Goal: Find specific page/section: Find specific page/section

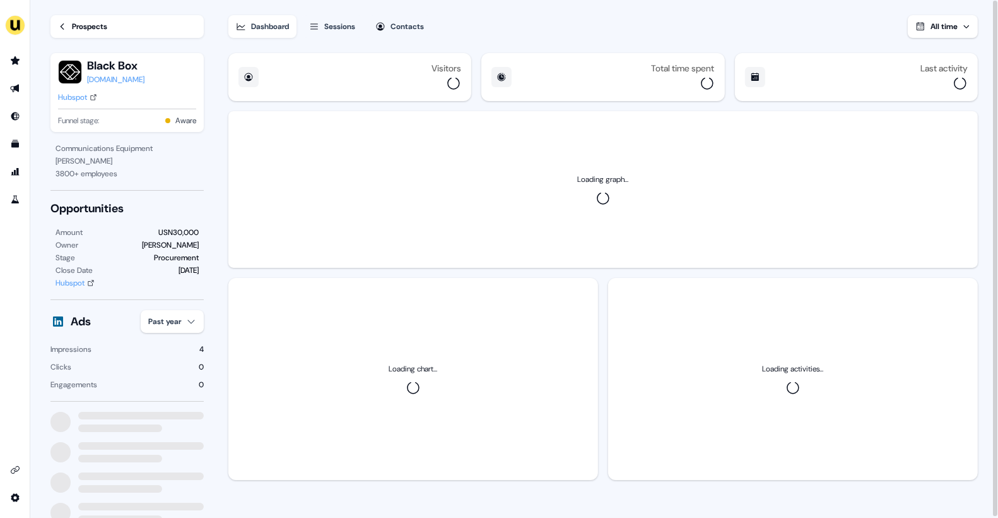
click at [59, 25] on icon at bounding box center [62, 26] width 9 height 9
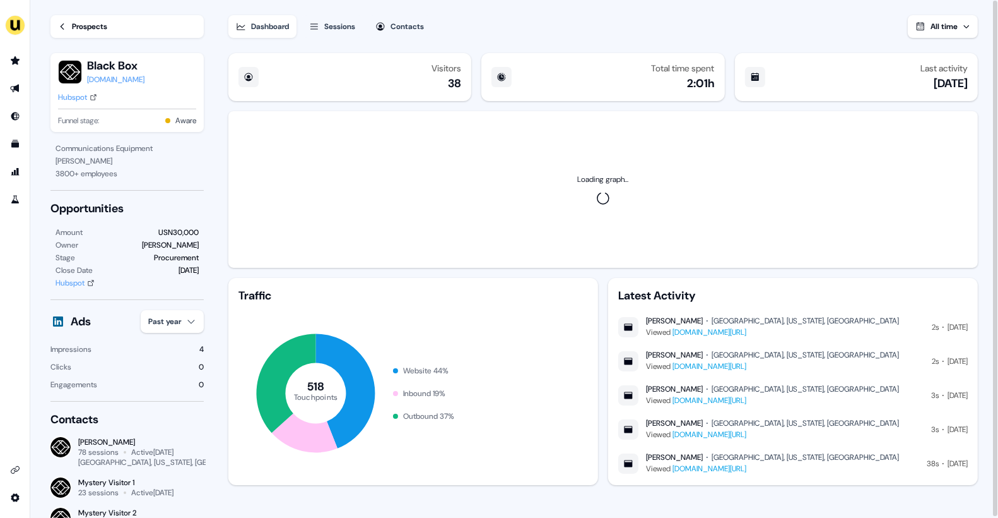
click at [59, 25] on icon at bounding box center [62, 26] width 9 height 9
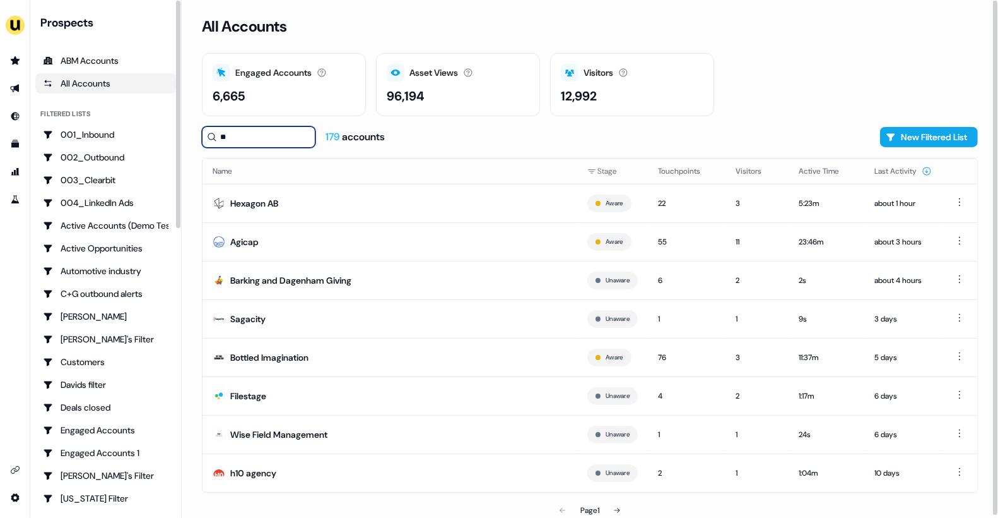
click at [234, 140] on input "**" at bounding box center [259, 136] width 114 height 21
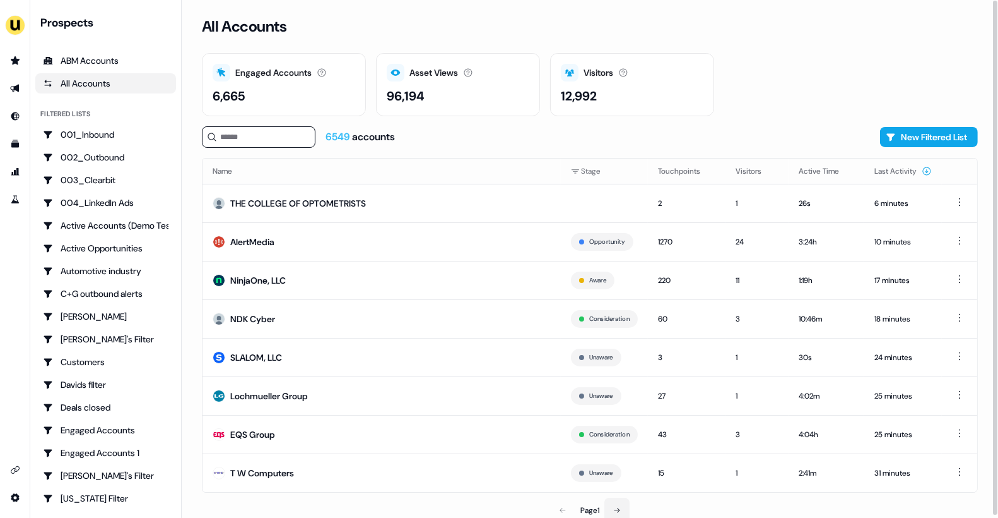
click at [618, 510] on icon at bounding box center [617, 510] width 8 height 8
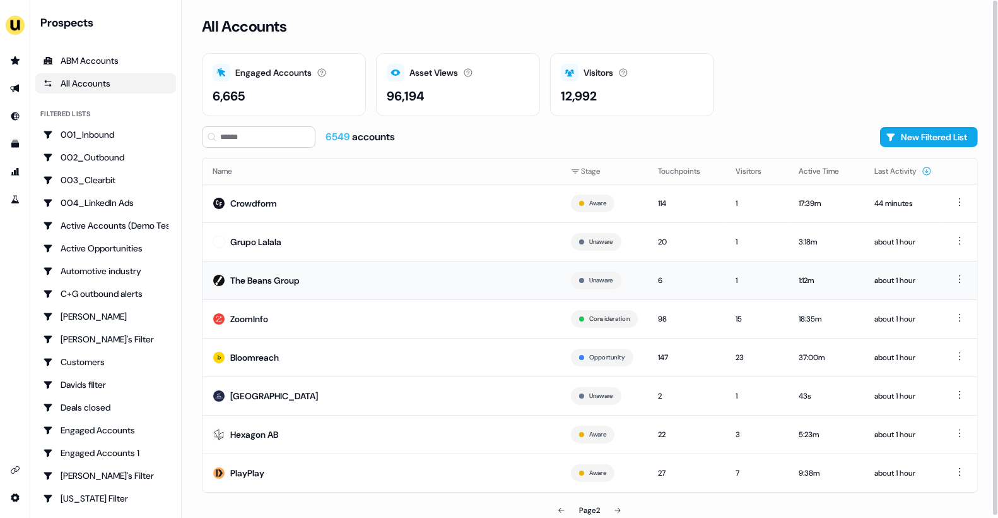
scroll to position [2, 0]
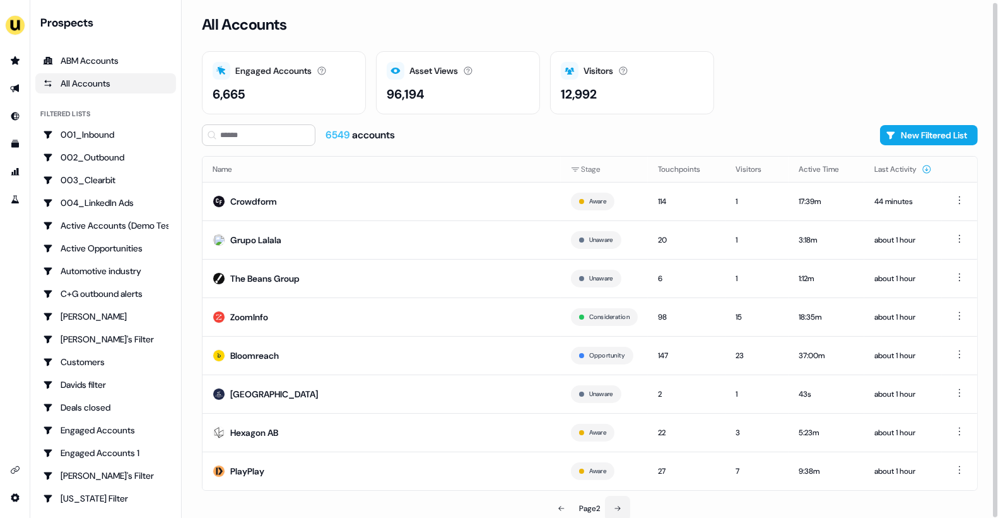
click at [617, 506] on icon at bounding box center [618, 508] width 8 height 8
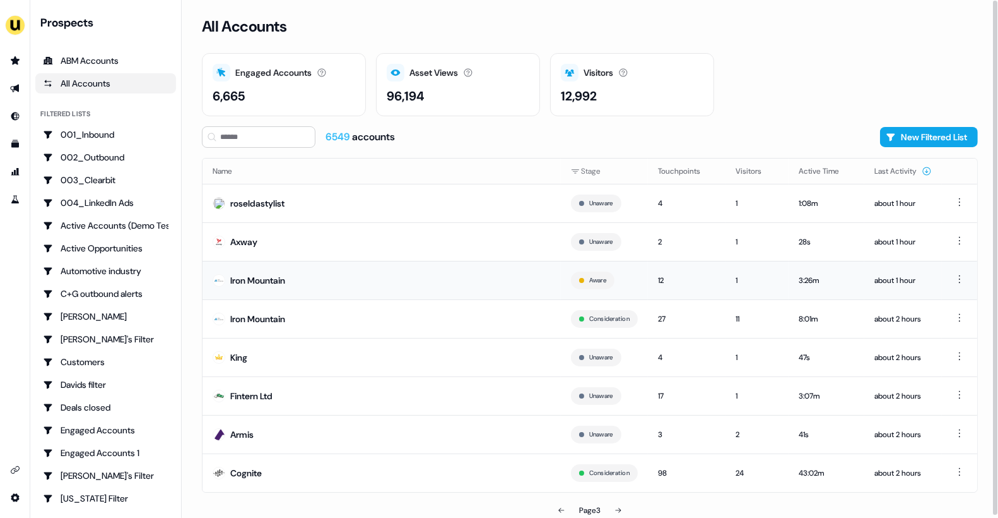
click at [336, 280] on td "Iron Mountain" at bounding box center [382, 280] width 358 height 39
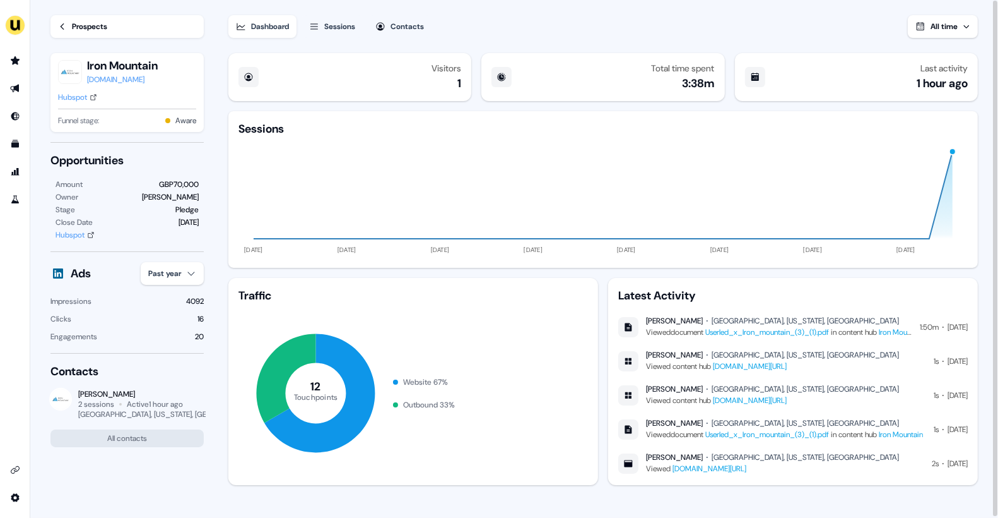
click at [763, 365] on link "[DOMAIN_NAME][URL]" at bounding box center [750, 366] width 74 height 10
click at [56, 13] on div "Prospects Iron Mountain [DOMAIN_NAME] Hubspot Funnel stage: Aware" at bounding box center [126, 71] width 153 height 142
click at [62, 21] on link "Prospects" at bounding box center [126, 26] width 153 height 23
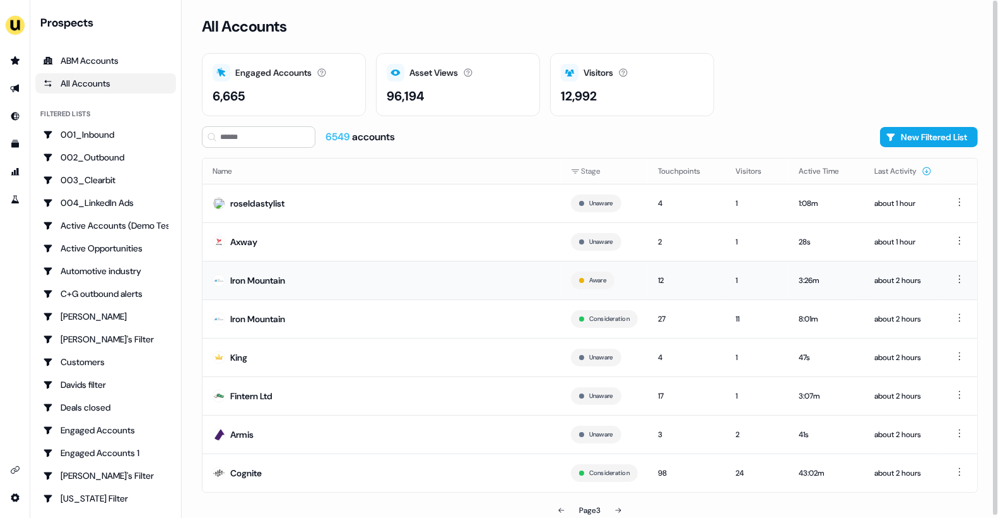
click at [246, 287] on td "Iron Mountain" at bounding box center [382, 280] width 358 height 39
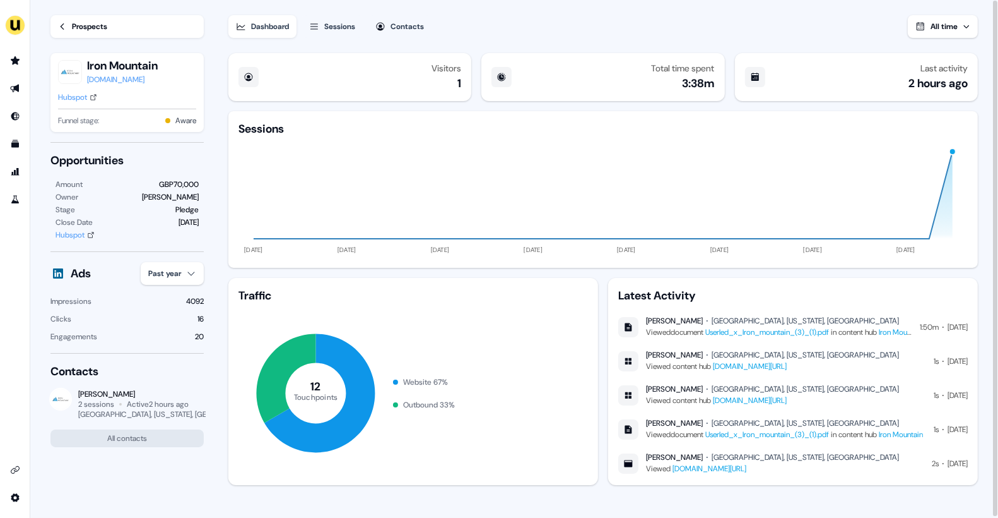
click at [345, 32] on div "Sessions" at bounding box center [339, 26] width 31 height 13
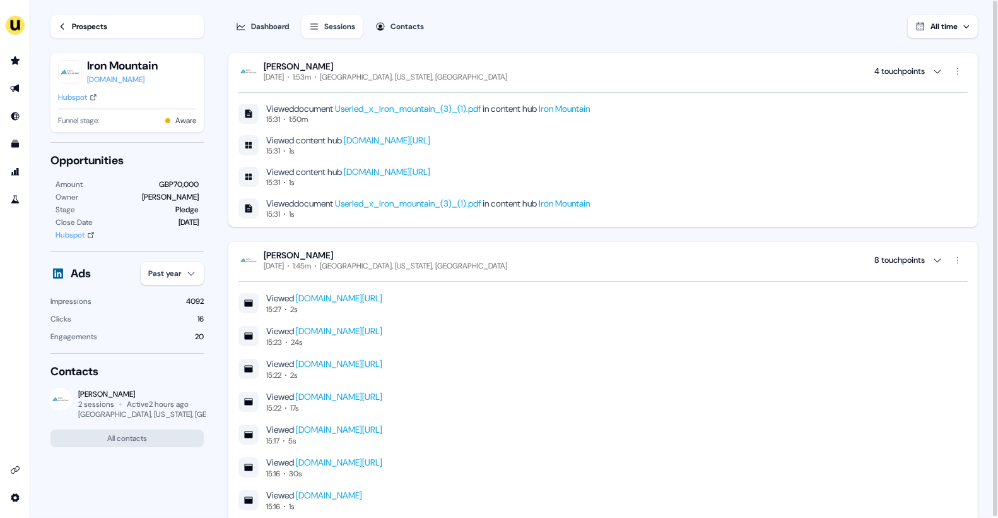
click at [102, 28] on div "Prospects" at bounding box center [89, 26] width 35 height 13
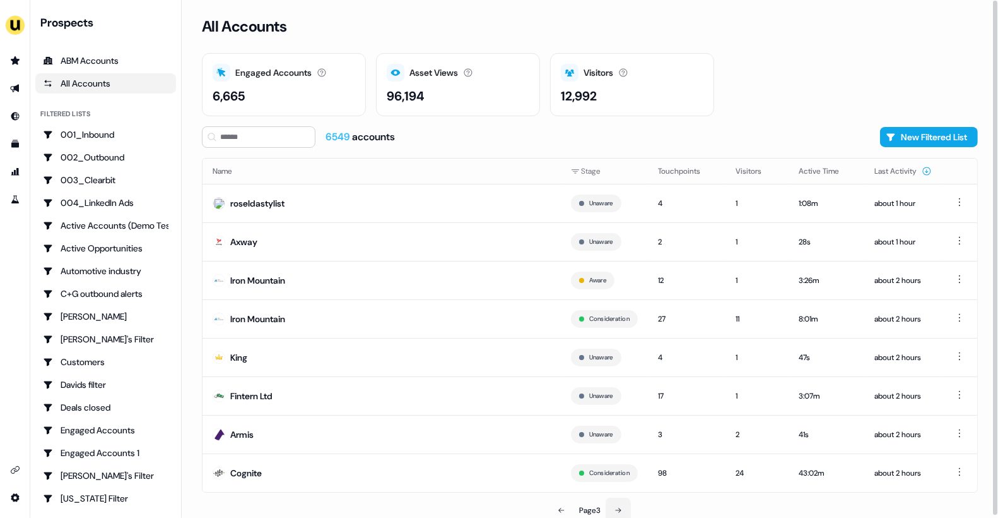
click at [625, 511] on button at bounding box center [618, 509] width 25 height 25
